Goal: Check status

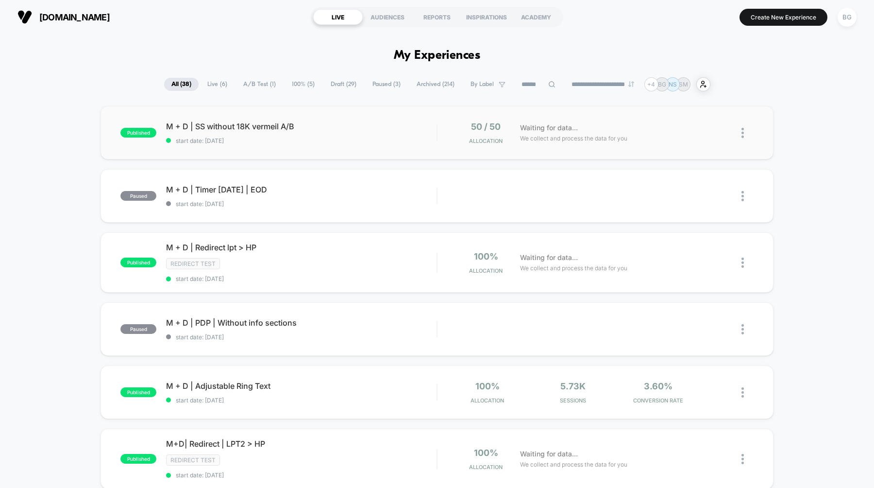
click at [292, 150] on div "published M + D | SS without 18K vermeil A/B start date: [DATE] 50 / 50 Allocat…" at bounding box center [437, 132] width 673 height 53
